Goal: Information Seeking & Learning: Learn about a topic

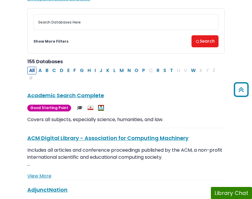
scroll to position [69, 0]
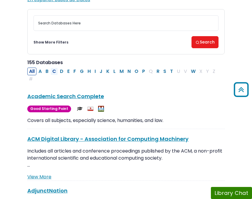
click at [54, 71] on button "C" at bounding box center [53, 71] width 7 height 8
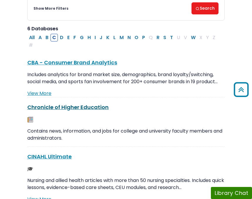
scroll to position [131, 0]
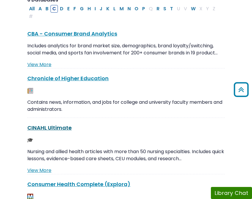
click at [53, 129] on link "CINAHL Ultimate This link opens in a new window" at bounding box center [49, 127] width 44 height 7
click at [38, 128] on link "CINAHL Ultimate This link opens in a new window" at bounding box center [49, 127] width 44 height 7
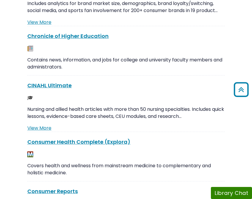
scroll to position [174, 0]
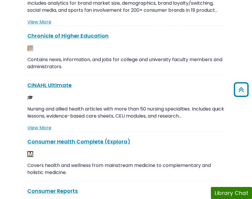
click at [85, 107] on p "Nursing and allied health articles with more than 50 nursing specialties. Inclu…" at bounding box center [125, 112] width 197 height 14
click at [42, 127] on link "View More" at bounding box center [39, 127] width 24 height 7
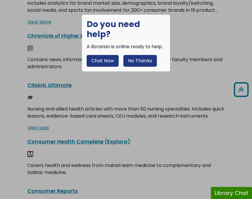
click at [135, 55] on button "No Thanks" at bounding box center [139, 61] width 33 height 12
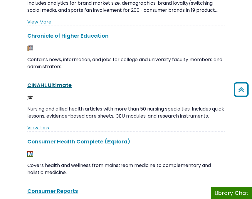
click at [54, 86] on link "CINAHL Ultimate This link opens in a new window" at bounding box center [49, 84] width 44 height 7
click at [137, 48] on div at bounding box center [125, 47] width 197 height 7
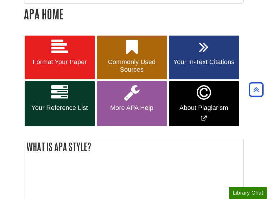
scroll to position [97, 0]
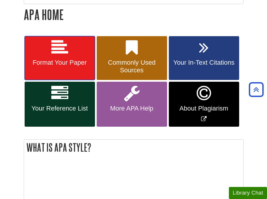
click at [60, 57] on link "Format Your Paper" at bounding box center [60, 58] width 70 height 44
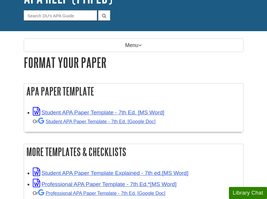
scroll to position [50, 0]
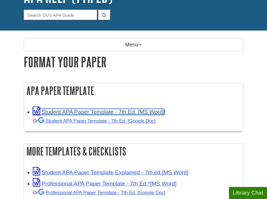
click at [95, 112] on link "Student APA Paper Template - 7th Ed. [MS Word]" at bounding box center [99, 112] width 132 height 6
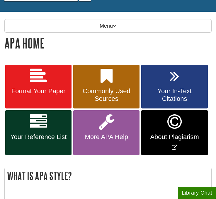
scroll to position [71, 0]
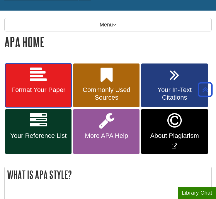
click at [41, 80] on icon at bounding box center [38, 74] width 17 height 17
click at [41, 89] on span "Format Your Paper" at bounding box center [39, 90] width 58 height 8
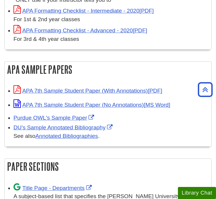
scroll to position [252, 0]
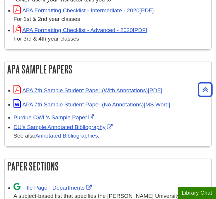
click at [90, 86] on div "APA 7th Sample Student Paper (With Annotations)" at bounding box center [110, 90] width 195 height 10
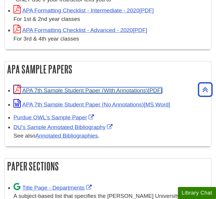
click at [91, 89] on link "APA 7th Sample Student Paper (With Annotations)" at bounding box center [87, 90] width 149 height 6
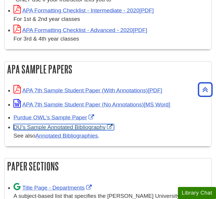
click at [50, 126] on link "DU's Sample Annotated Bibliography" at bounding box center [63, 127] width 101 height 6
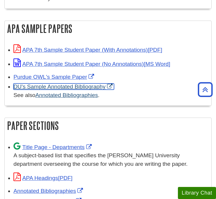
scroll to position [293, 0]
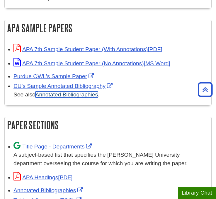
click at [80, 94] on link "Annotated Bibliographies" at bounding box center [67, 94] width 62 height 6
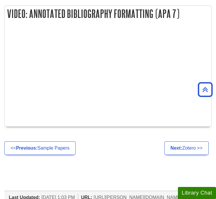
scroll to position [649, 0]
click at [189, 87] on div at bounding box center [108, 75] width 201 height 95
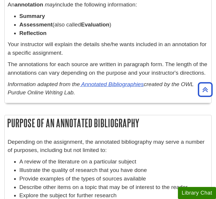
scroll to position [415, 0]
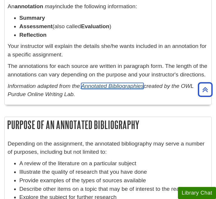
click at [116, 86] on link "Annotated Bibliographies" at bounding box center [112, 86] width 62 height 6
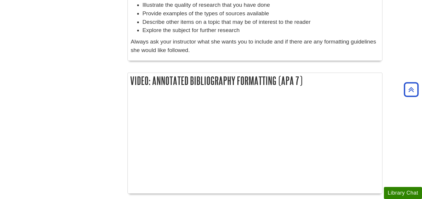
scroll to position [635, 0]
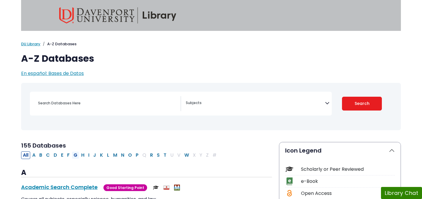
click at [76, 153] on button "G" at bounding box center [75, 155] width 7 height 8
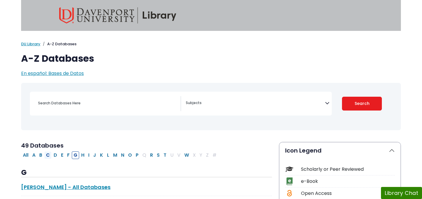
click at [48, 155] on button "C" at bounding box center [47, 155] width 7 height 8
select select "Database Subject Filter"
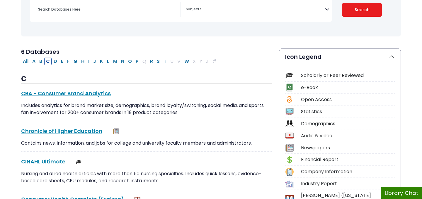
scroll to position [98, 0]
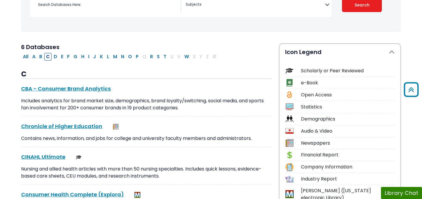
click at [48, 155] on link "CINAHL Ultimate This link opens in a new window" at bounding box center [43, 156] width 44 height 7
